Goal: Task Accomplishment & Management: Manage account settings

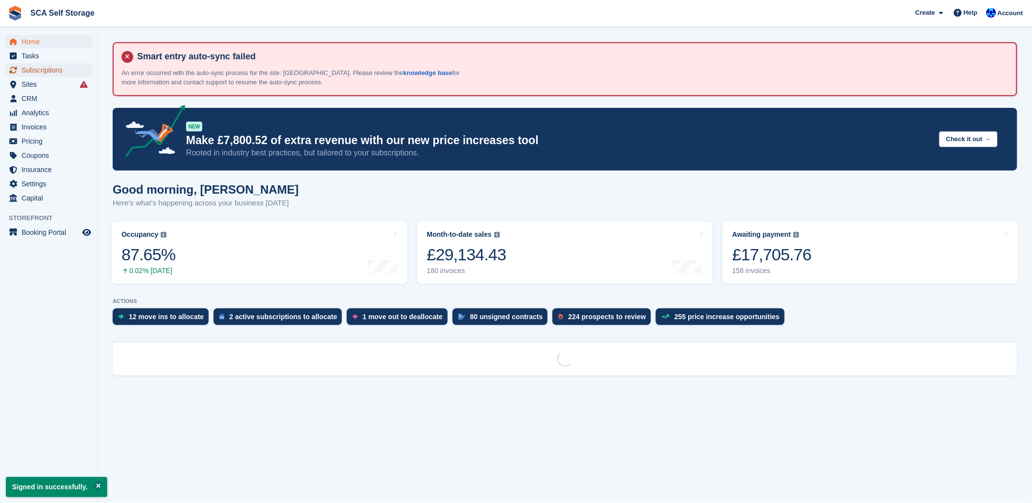
click at [43, 66] on span "Subscriptions" at bounding box center [51, 70] width 59 height 14
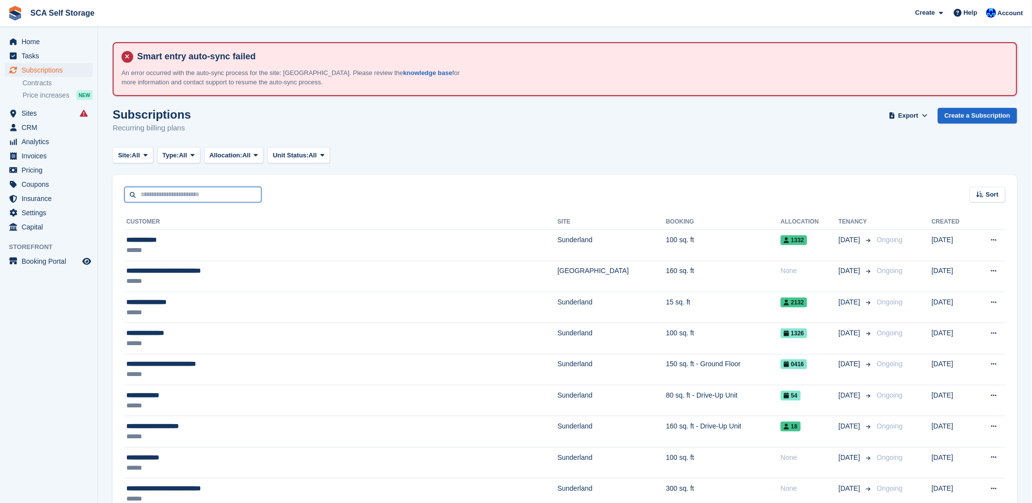
drag, startPoint x: 156, startPoint y: 196, endPoint x: 163, endPoint y: 194, distance: 7.0
click at [156, 196] on input "text" at bounding box center [192, 195] width 137 height 16
type input "*****"
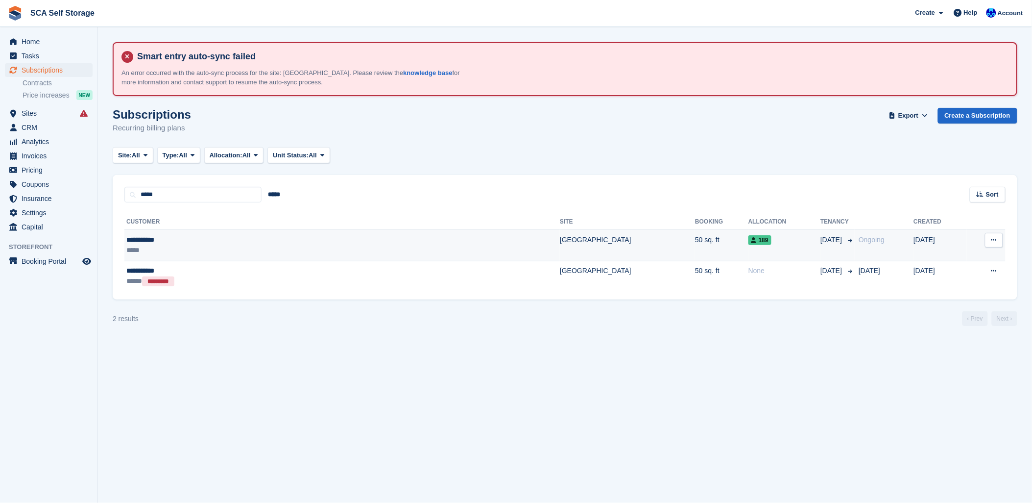
click at [172, 238] on div "**********" at bounding box center [240, 240] width 228 height 10
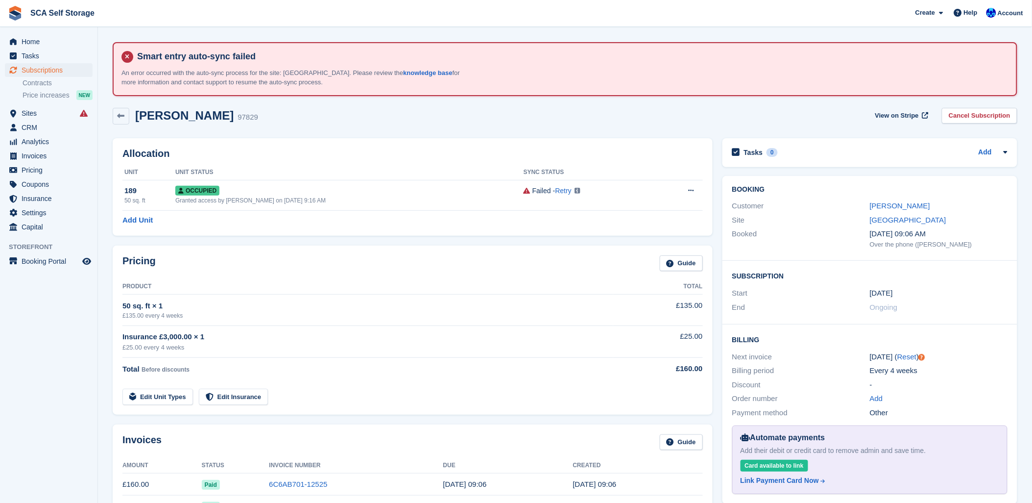
click at [523, 117] on div "Layla Saleh 97829 View on Stripe Cancel Subscription" at bounding box center [565, 116] width 905 height 17
drag, startPoint x: 973, startPoint y: 120, endPoint x: 964, endPoint y: 120, distance: 9.8
click at [973, 120] on link "Cancel Subscription" at bounding box center [979, 116] width 75 height 16
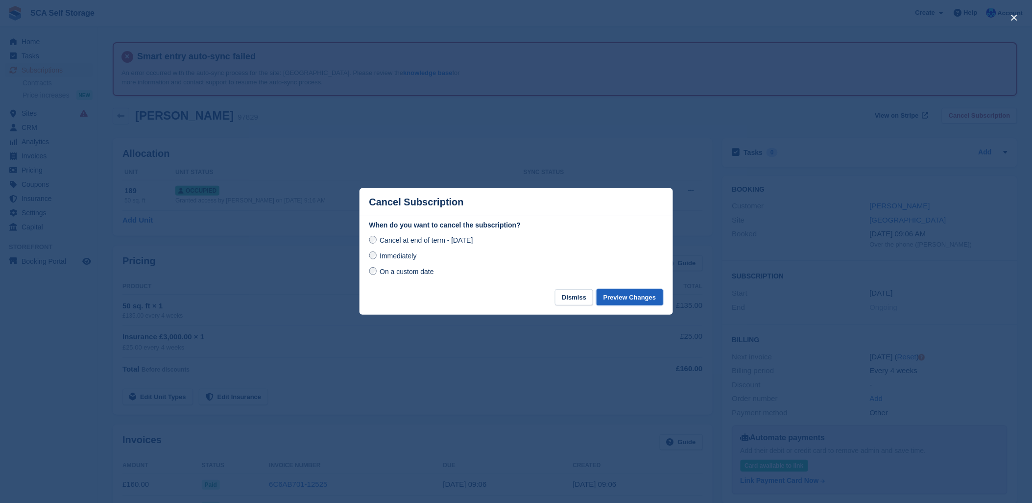
click at [632, 298] on button "Preview Changes" at bounding box center [630, 297] width 67 height 16
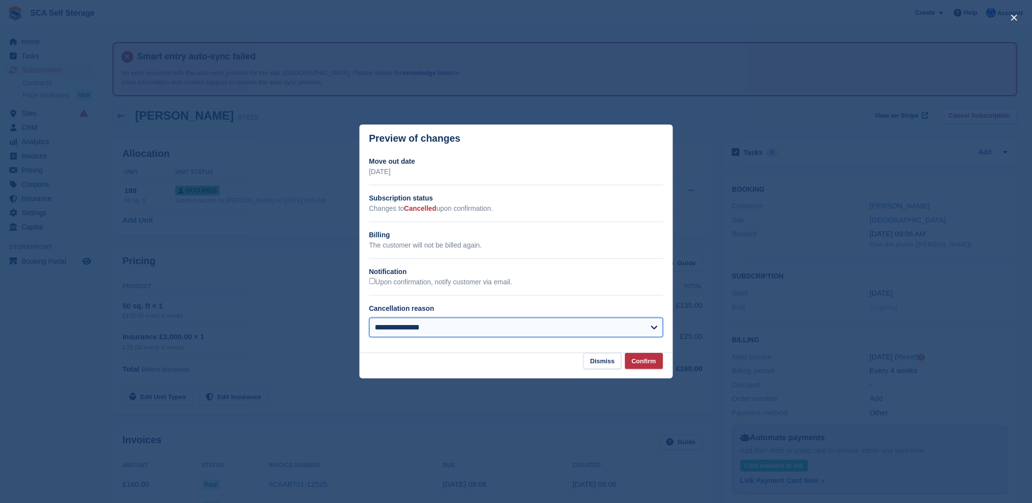
click at [503, 325] on select "**********" at bounding box center [516, 327] width 294 height 20
select select "**********"
click at [369, 318] on select "**********" at bounding box center [516, 327] width 294 height 20
click at [647, 363] on button "Confirm" at bounding box center [644, 361] width 38 height 16
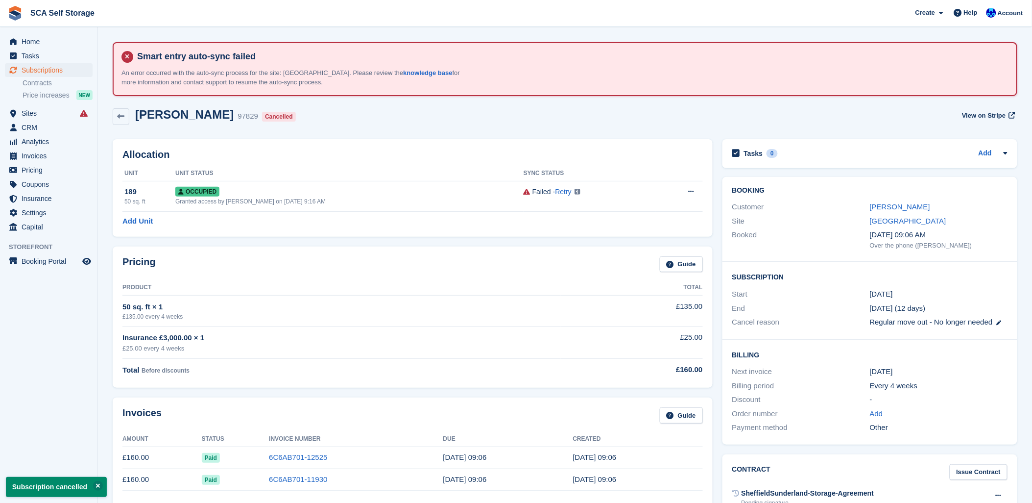
click at [521, 325] on td "50 sq. ft × 1 £135.00 every 4 weeks" at bounding box center [341, 310] width 438 height 31
click at [905, 206] on link "Layla Saleh" at bounding box center [900, 206] width 60 height 8
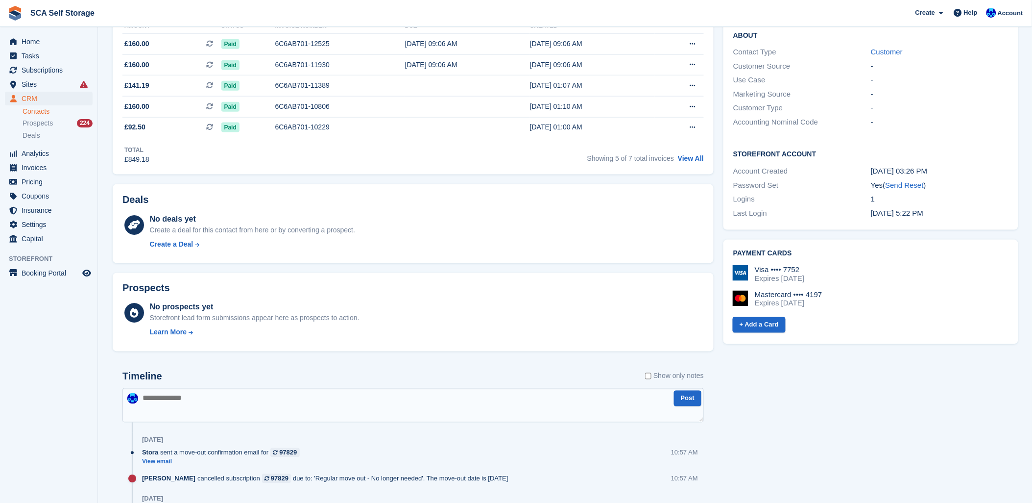
scroll to position [435, 0]
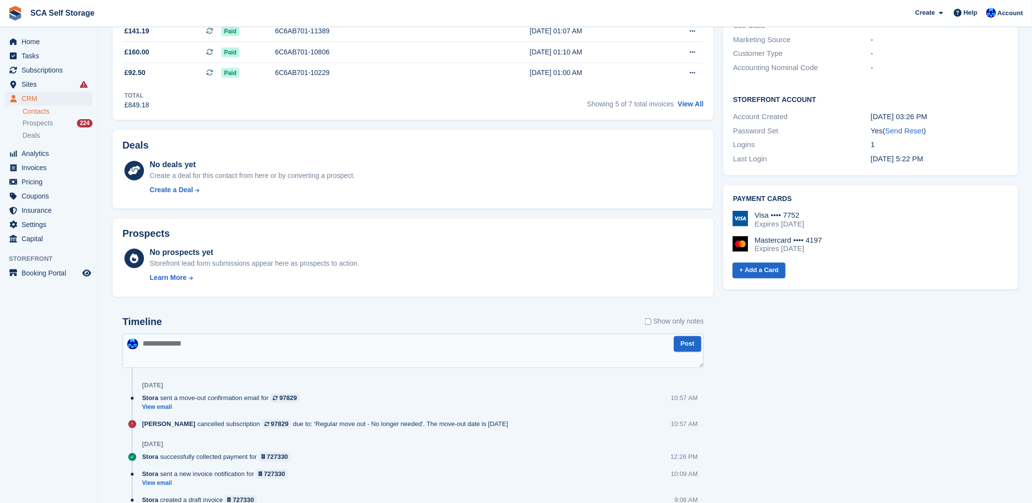
click at [355, 353] on textarea at bounding box center [413, 351] width 582 height 34
click at [183, 341] on textarea "**********" at bounding box center [413, 351] width 582 height 34
click at [242, 341] on textarea "**********" at bounding box center [413, 351] width 582 height 34
type textarea "**********"
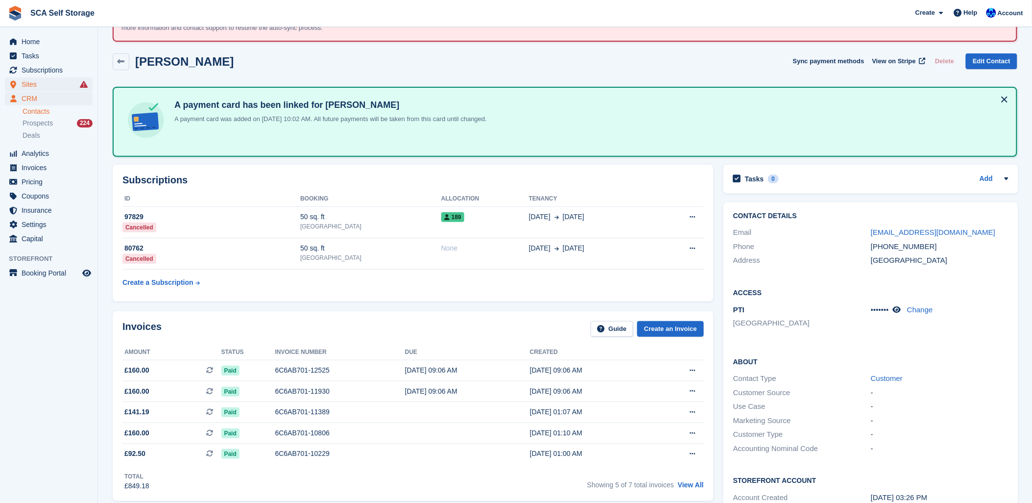
scroll to position [0, 0]
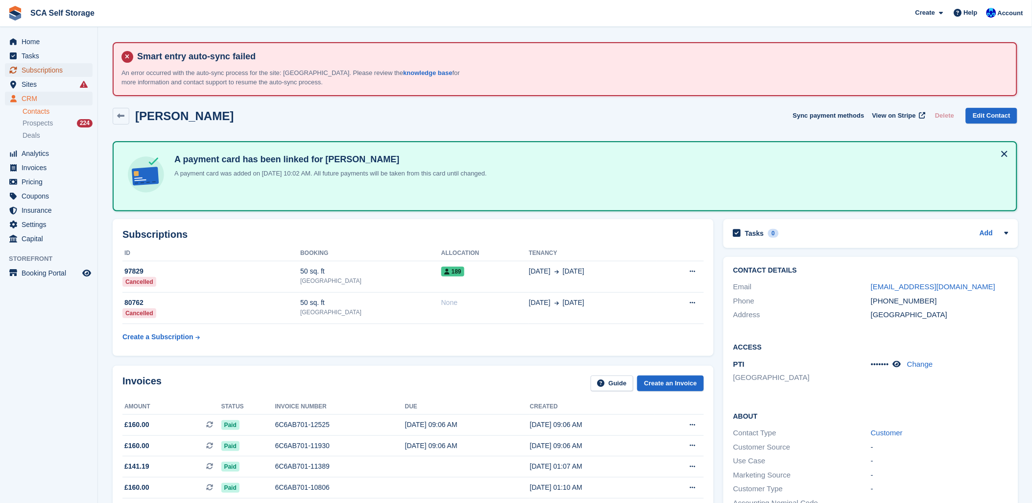
click at [42, 67] on span "Subscriptions" at bounding box center [51, 70] width 59 height 14
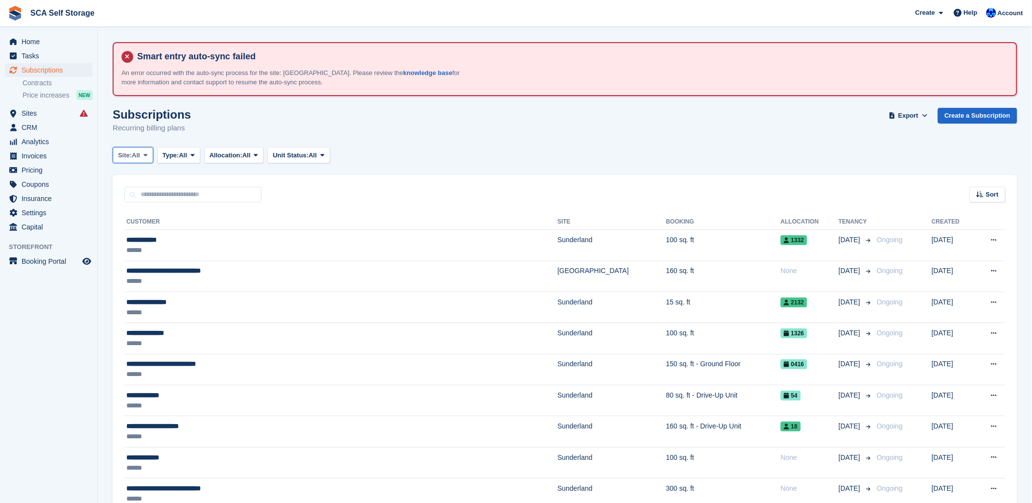
click at [129, 161] on button "Site: All" at bounding box center [133, 155] width 41 height 16
click at [139, 216] on link "[GEOGRAPHIC_DATA]" at bounding box center [161, 214] width 88 height 18
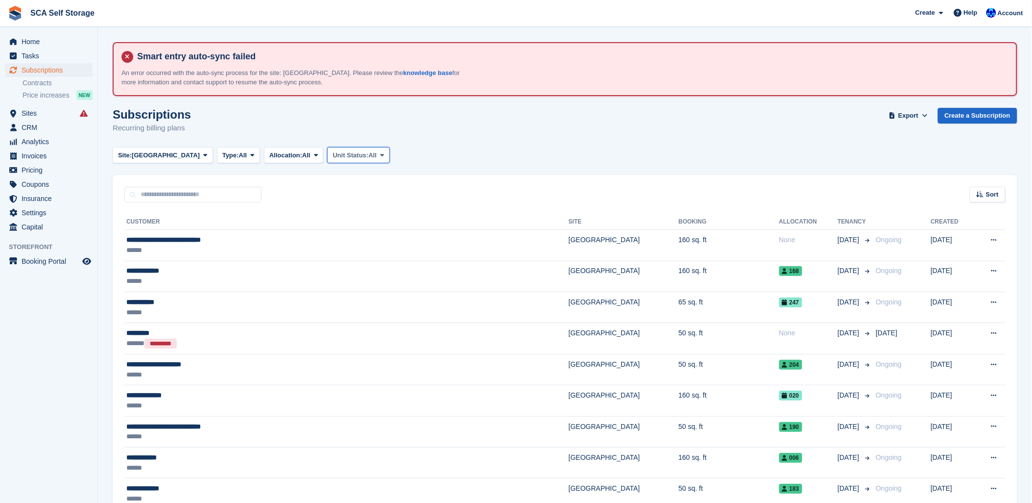
click at [349, 160] on button "Unit Status: All" at bounding box center [358, 155] width 62 height 16
click at [344, 197] on link "Occupied" at bounding box center [374, 196] width 85 height 18
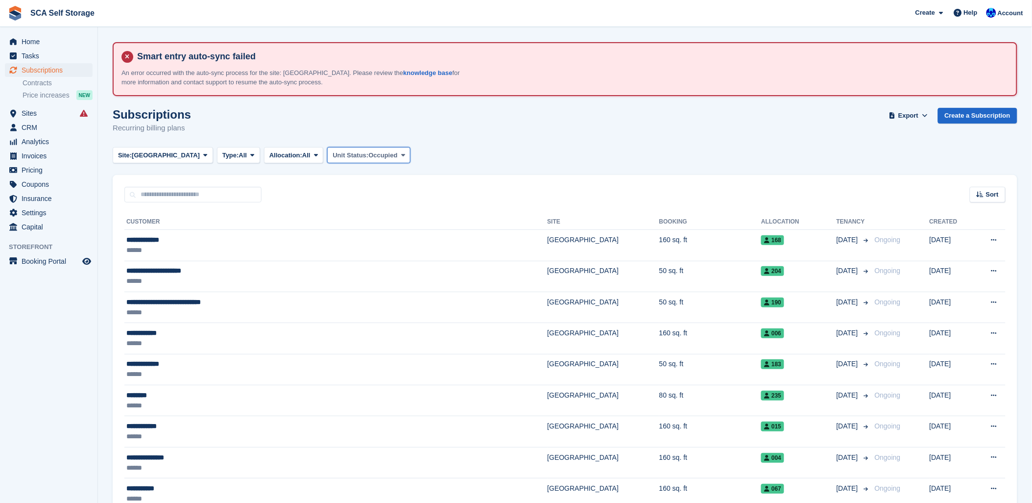
click at [401, 156] on icon at bounding box center [403, 155] width 4 height 6
click at [332, 173] on link "All" at bounding box center [374, 179] width 85 height 18
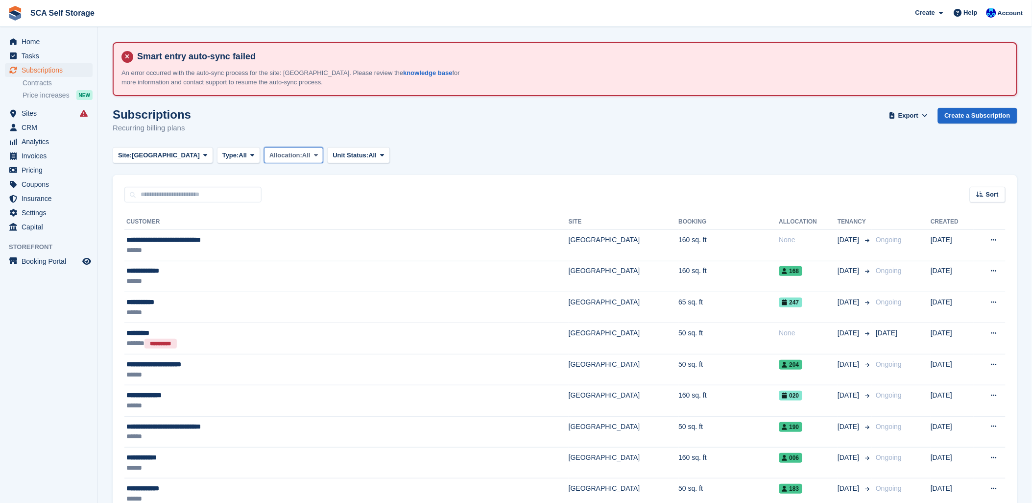
click at [269, 153] on span "Allocation:" at bounding box center [285, 155] width 33 height 10
click at [217, 153] on button "Type: All" at bounding box center [238, 155] width 43 height 16
drag, startPoint x: 231, startPoint y: 137, endPoint x: 245, endPoint y: 141, distance: 14.1
click at [232, 137] on div "Subscriptions Recurring billing plans Export Export Subscriptions Export a CSV …" at bounding box center [565, 127] width 905 height 38
click at [269, 150] on span "Allocation:" at bounding box center [285, 155] width 33 height 10
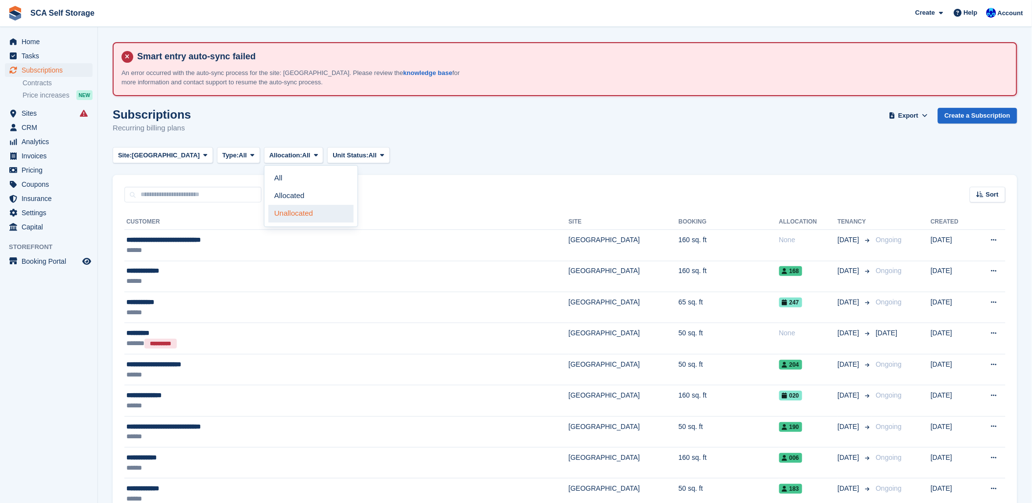
click at [268, 212] on link "Unallocated" at bounding box center [310, 214] width 85 height 18
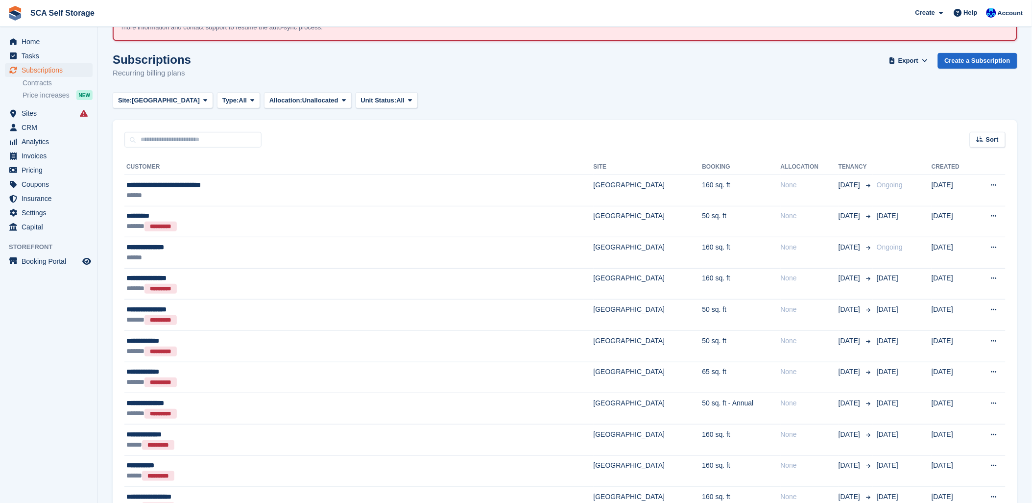
scroll to position [54, 0]
click at [269, 103] on span "Allocation:" at bounding box center [285, 101] width 33 height 10
click at [268, 119] on link "All" at bounding box center [310, 124] width 85 height 18
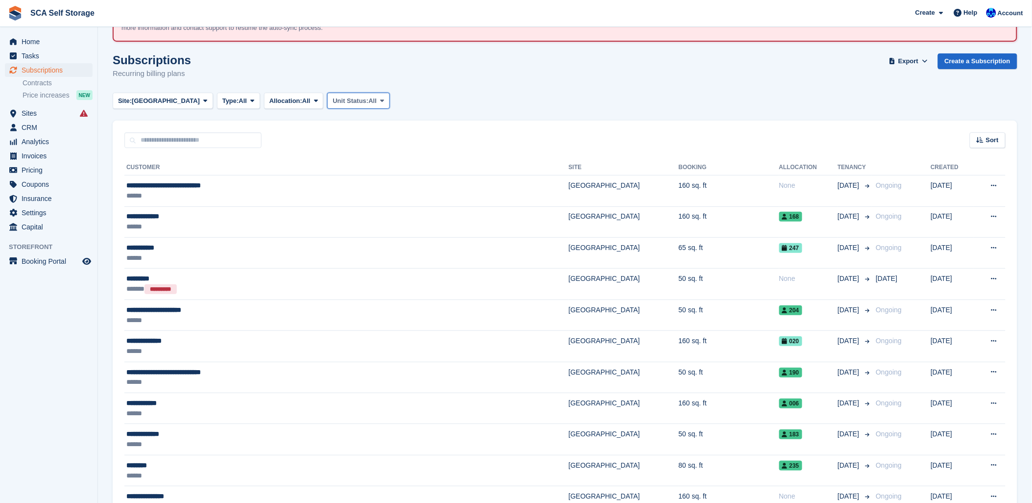
click at [333, 98] on span "Unit Status:" at bounding box center [351, 101] width 36 height 10
click at [332, 122] on link "All" at bounding box center [374, 124] width 85 height 18
click at [448, 93] on div "Site: Sheffield All Sunderland Sheffield Type: All All Upcoming Previous Active…" at bounding box center [565, 101] width 905 height 16
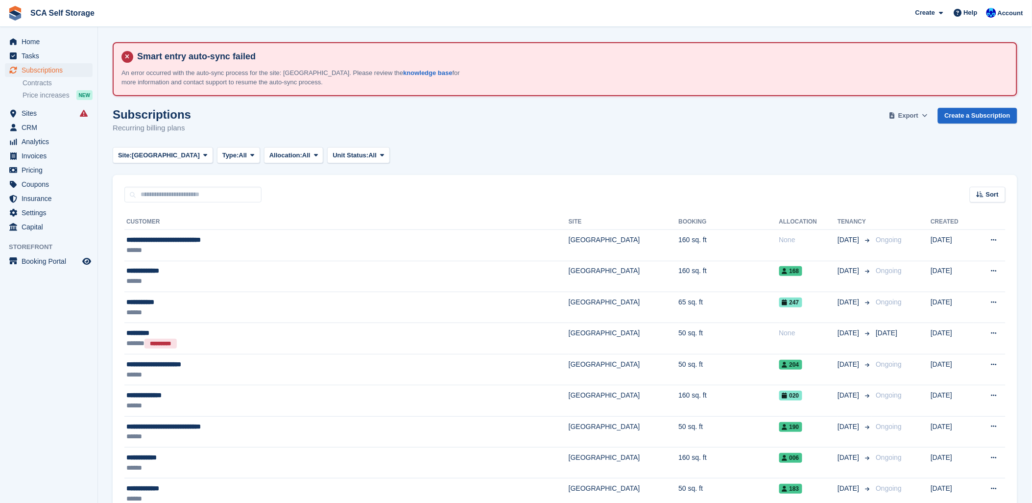
click at [911, 118] on span "Export" at bounding box center [908, 116] width 20 height 10
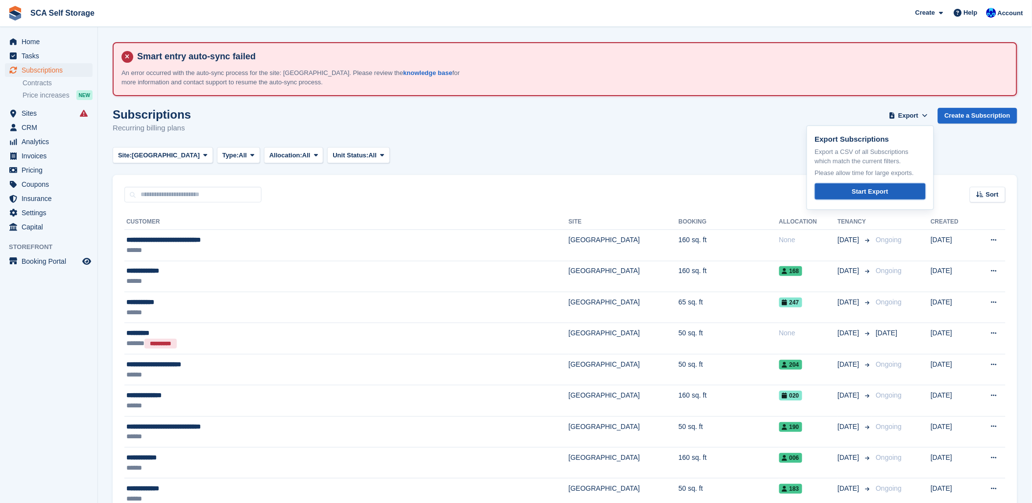
click at [844, 185] on link "Start Export" at bounding box center [870, 191] width 111 height 16
drag, startPoint x: 527, startPoint y: 163, endPoint x: 468, endPoint y: 149, distance: 60.4
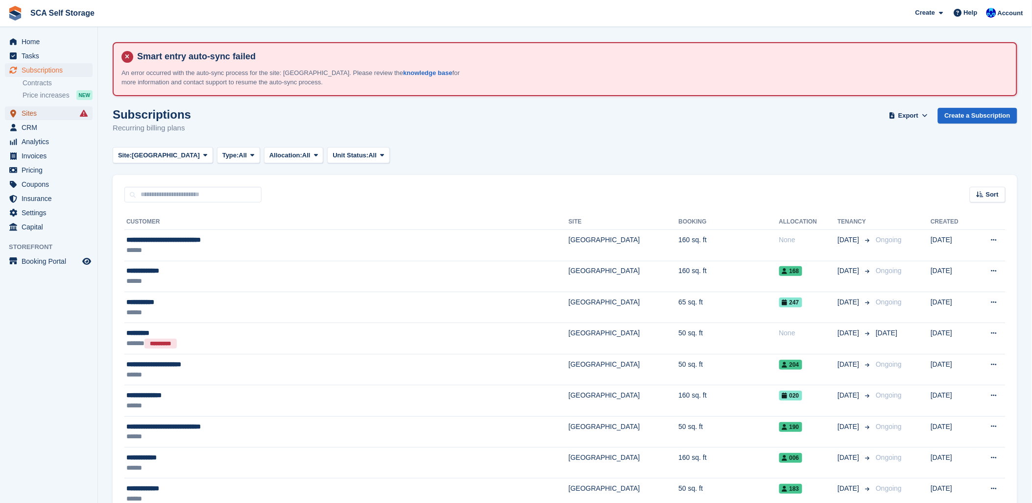
click at [36, 111] on span "Sites" at bounding box center [51, 113] width 59 height 14
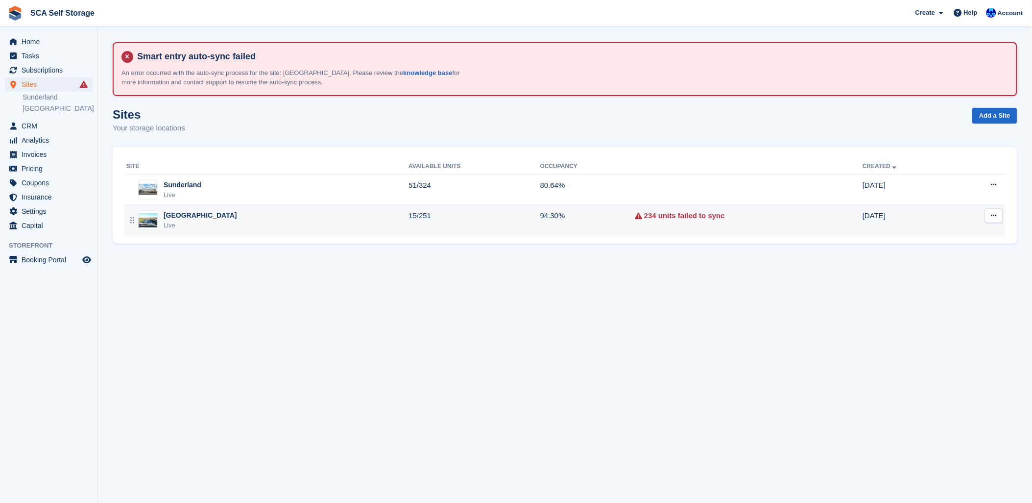
click at [247, 218] on div "Sheffield Live" at bounding box center [267, 220] width 282 height 20
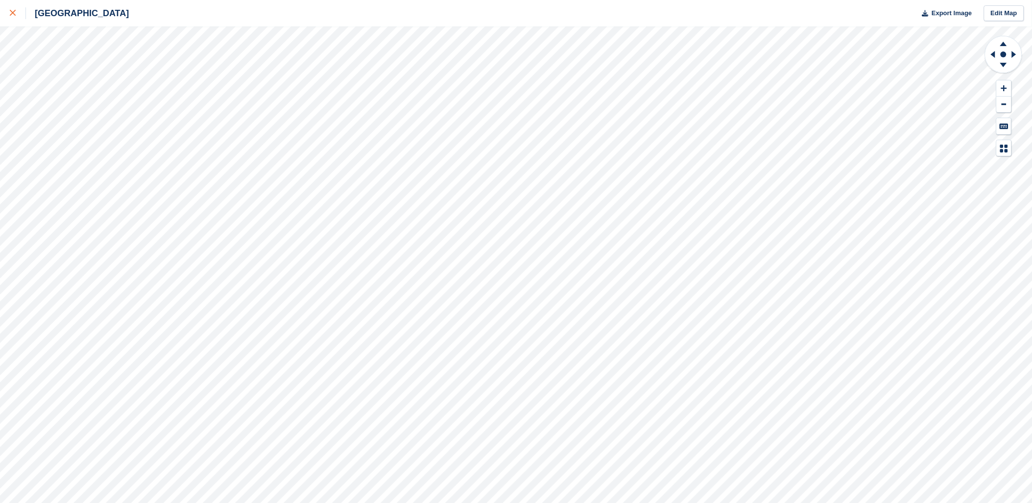
click at [10, 10] on icon at bounding box center [13, 13] width 6 height 6
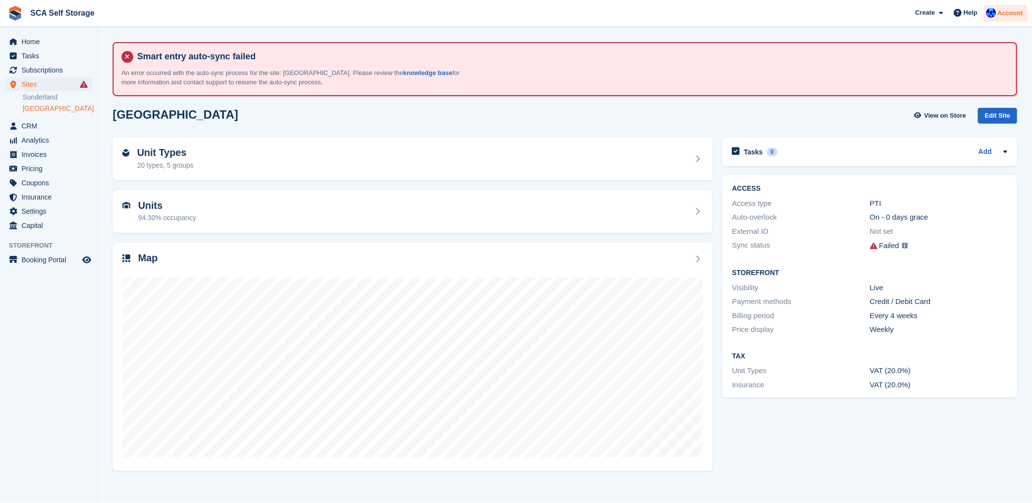
click at [1017, 12] on span "Account" at bounding box center [1010, 13] width 25 height 10
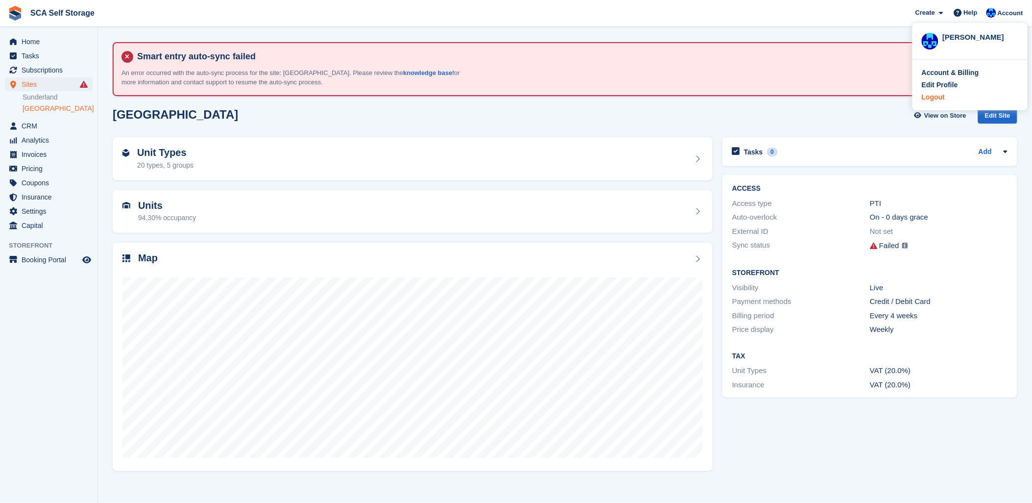
click at [944, 96] on div "Logout" at bounding box center [933, 97] width 23 height 10
